Goal: Information Seeking & Learning: Learn about a topic

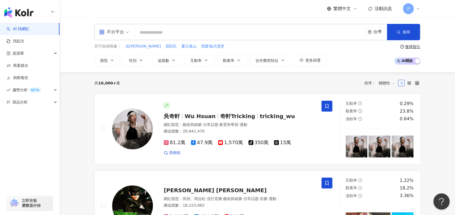
click at [182, 28] on input "search" at bounding box center [249, 32] width 226 height 10
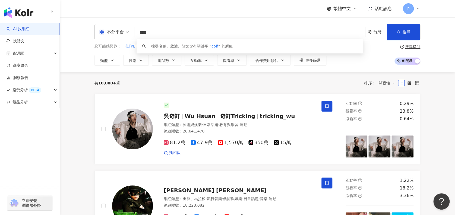
type input "*****"
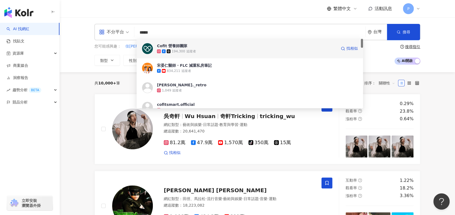
click at [296, 50] on div "194,300 追蹤者" at bounding box center [247, 51] width 180 height 5
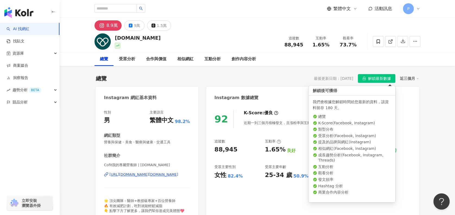
drag, startPoint x: 380, startPoint y: 73, endPoint x: 378, endPoint y: 79, distance: 6.3
click at [378, 80] on span "解鎖最新數據" at bounding box center [379, 78] width 23 height 9
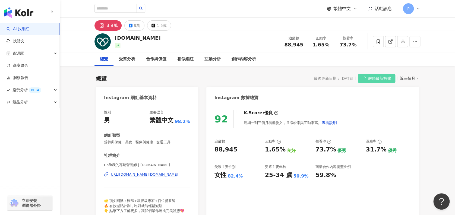
click at [406, 79] on div "近三個月" at bounding box center [409, 78] width 19 height 7
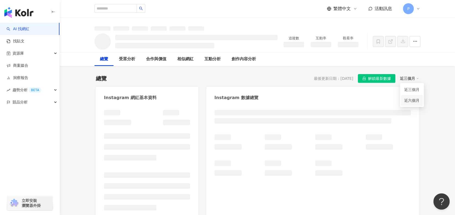
click at [414, 100] on link "近六個月" at bounding box center [411, 100] width 15 height 6
